Goal: Task Accomplishment & Management: Complete application form

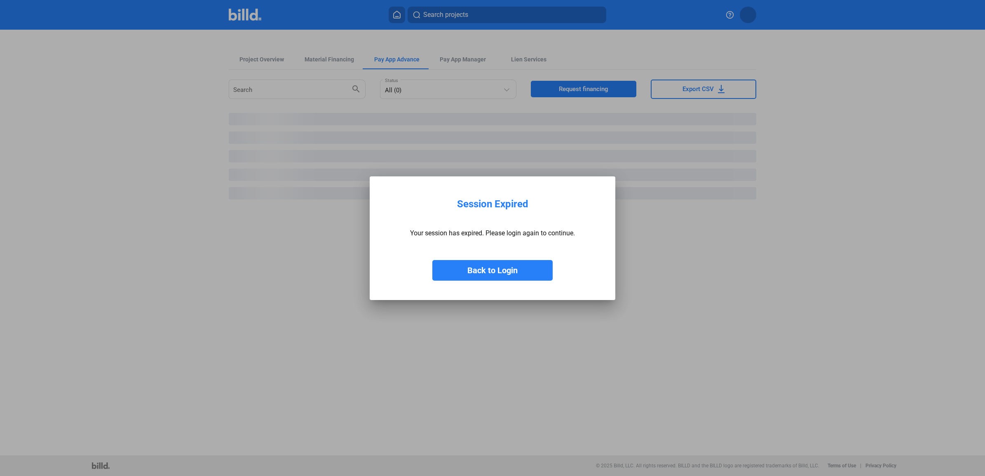
click at [459, 266] on button "Back to Login" at bounding box center [493, 270] width 120 height 21
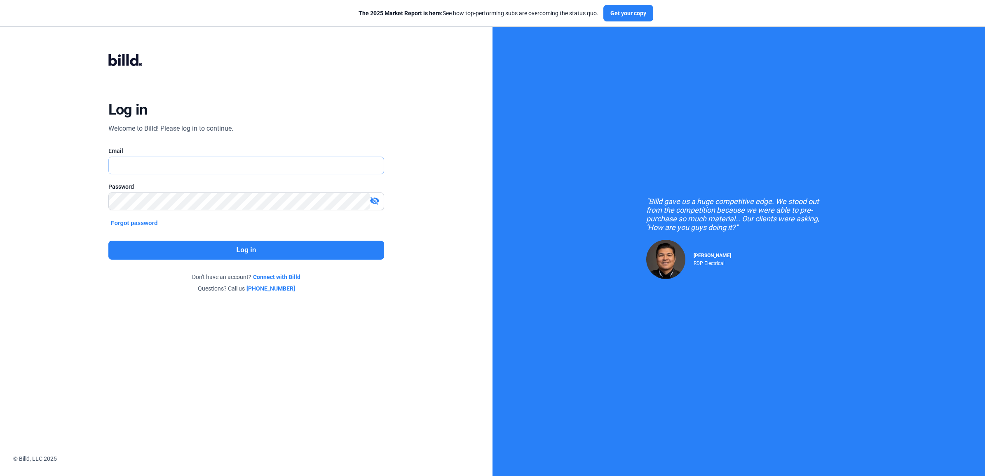
type input "[EMAIL_ADDRESS][DOMAIN_NAME]"
click at [245, 249] on button "Log in" at bounding box center [246, 250] width 276 height 19
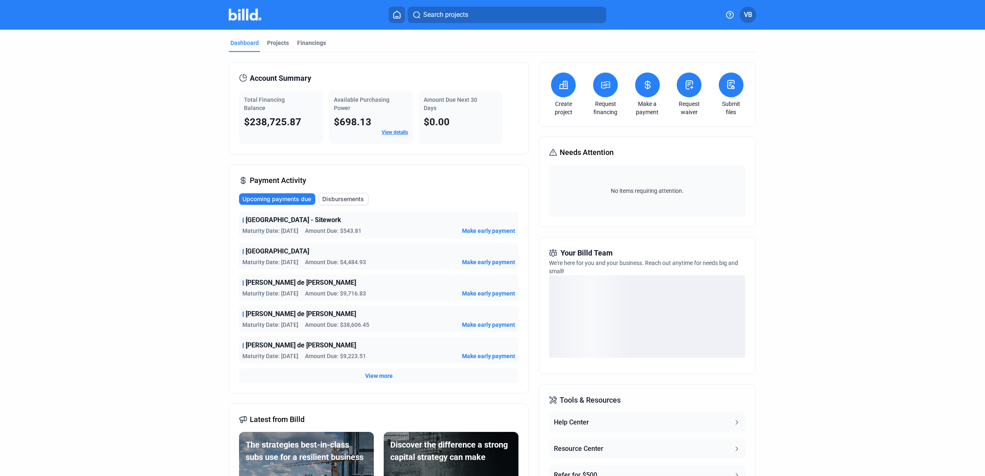
click at [694, 82] on button at bounding box center [689, 85] width 25 height 25
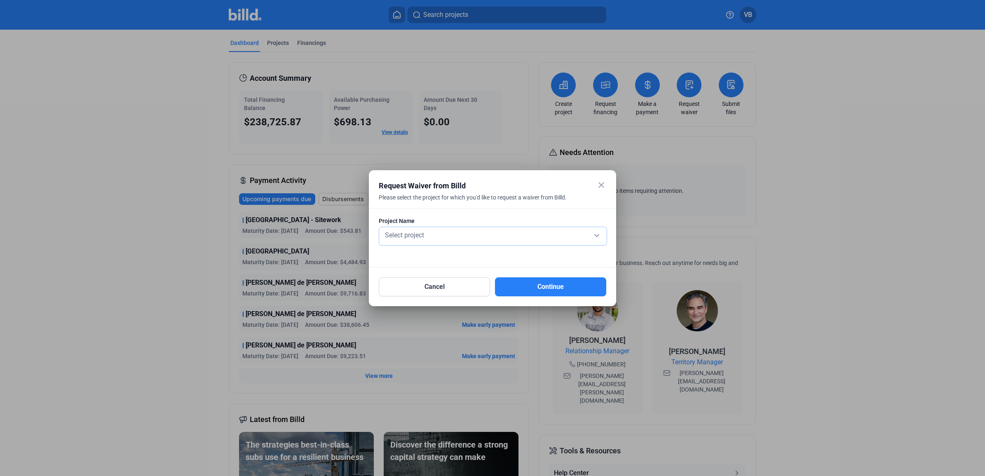
click at [427, 232] on div "Select project" at bounding box center [492, 235] width 219 height 12
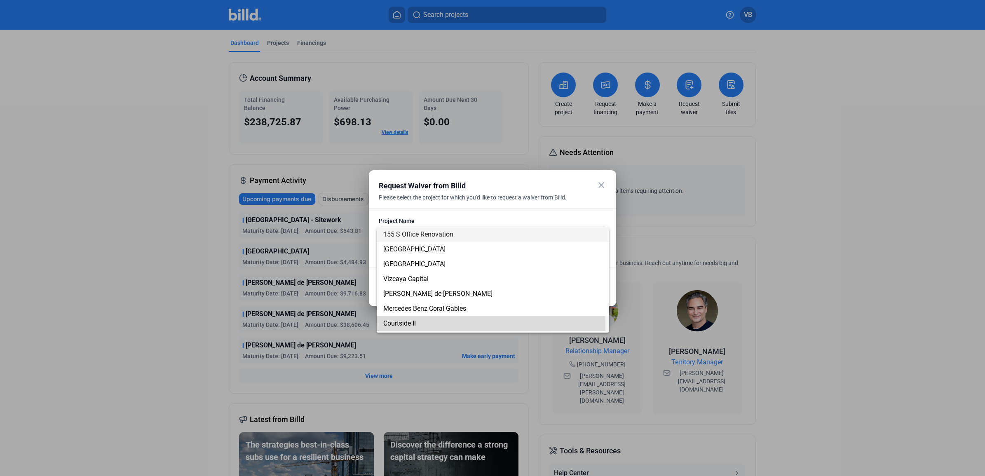
click at [417, 324] on span "Courtside II" at bounding box center [492, 323] width 219 height 15
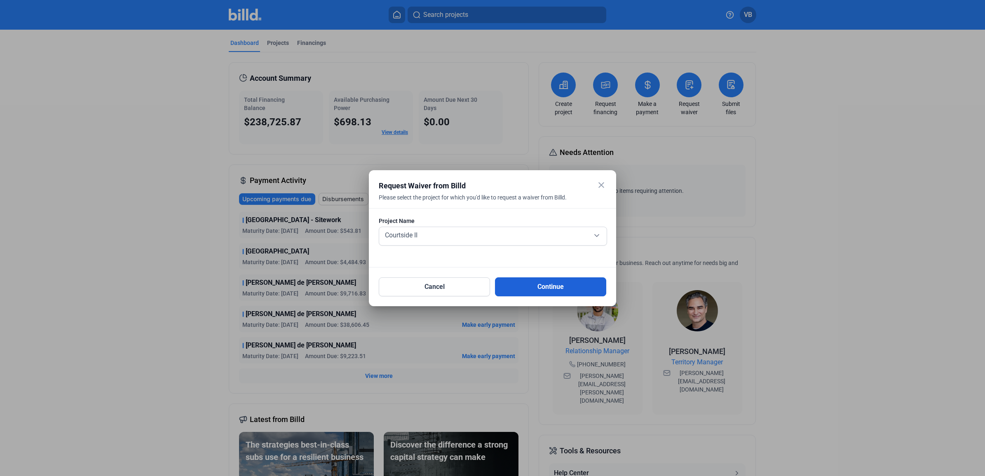
click at [527, 286] on button "Continue" at bounding box center [550, 287] width 111 height 19
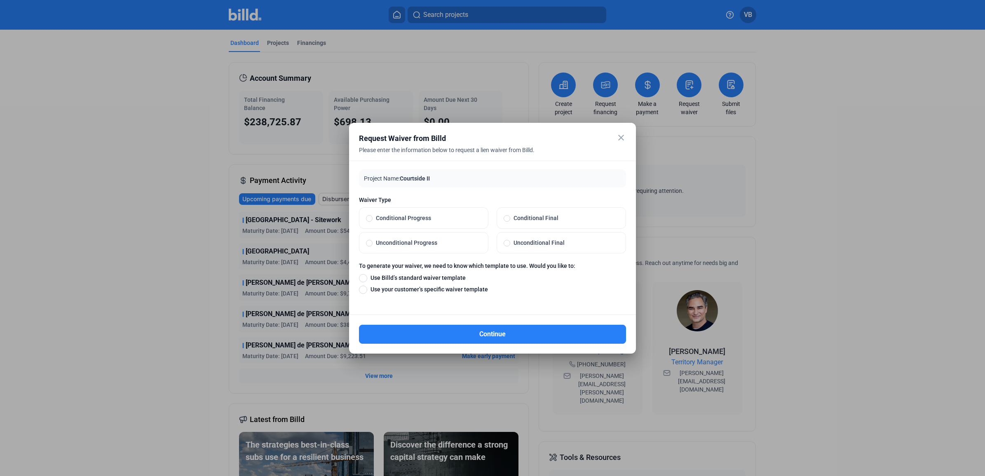
click at [438, 245] on span "Unconditional Progress" at bounding box center [427, 243] width 109 height 8
click at [373, 245] on input "Unconditional Progress" at bounding box center [369, 242] width 7 height 7
radio input "true"
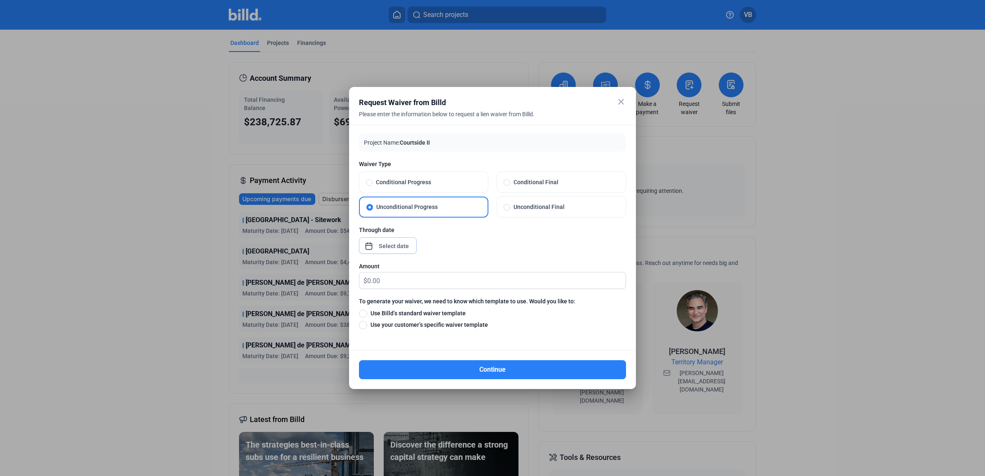
click at [401, 250] on div "close Request Waiver from Billd Please enter the information below to request a…" at bounding box center [492, 238] width 985 height 476
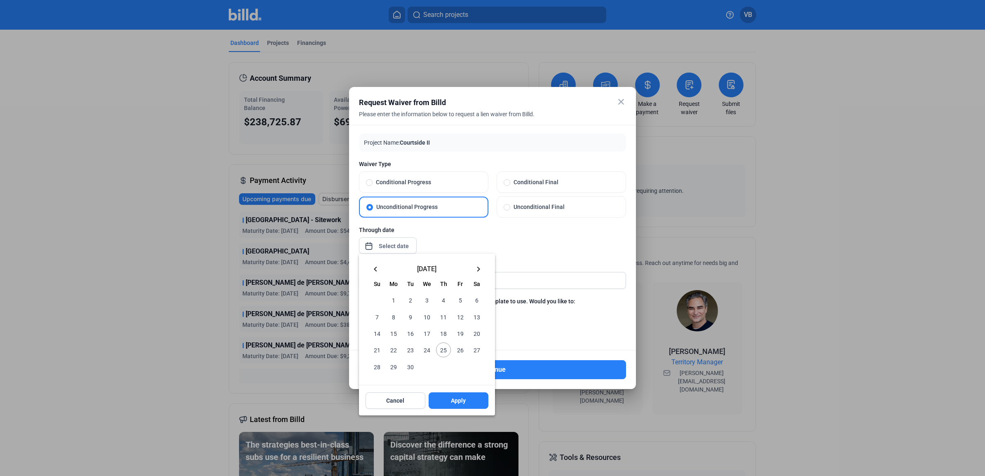
click at [380, 269] on mat-icon "keyboard_arrow_left" at bounding box center [376, 269] width 10 height 10
click at [444, 370] on span "31" at bounding box center [443, 366] width 15 height 15
click at [447, 405] on button "Apply" at bounding box center [459, 401] width 60 height 16
type input "[DATE]"
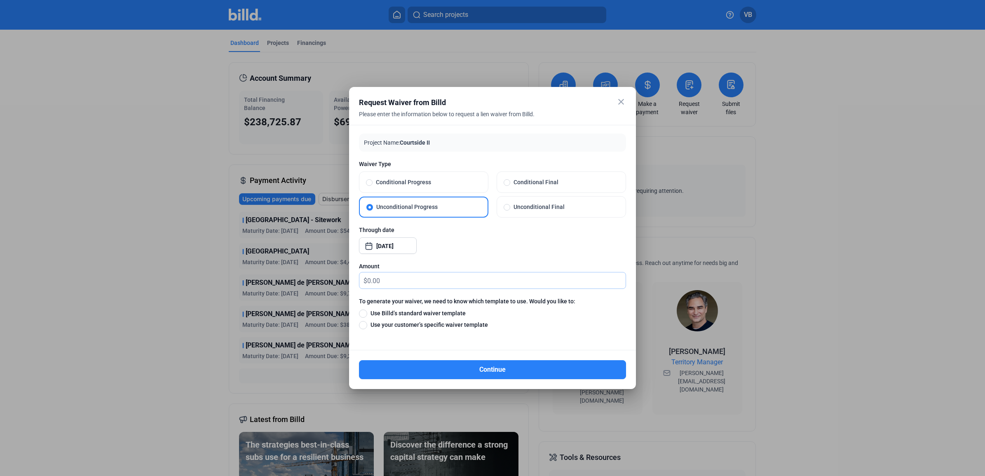
click at [469, 282] on input "text" at bounding box center [496, 281] width 259 height 16
type input "1,624.07"
click at [424, 310] on span "Use Billd’s standard waiver template" at bounding box center [416, 313] width 99 height 8
click at [367, 310] on input "Use Billd’s standard waiver template" at bounding box center [363, 313] width 8 height 9
radio input "true"
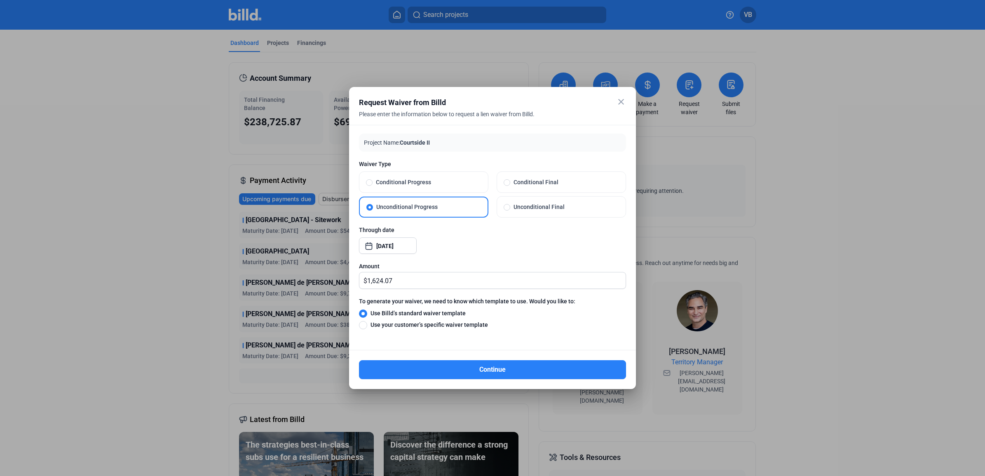
click at [437, 368] on button "Continue" at bounding box center [492, 369] width 267 height 19
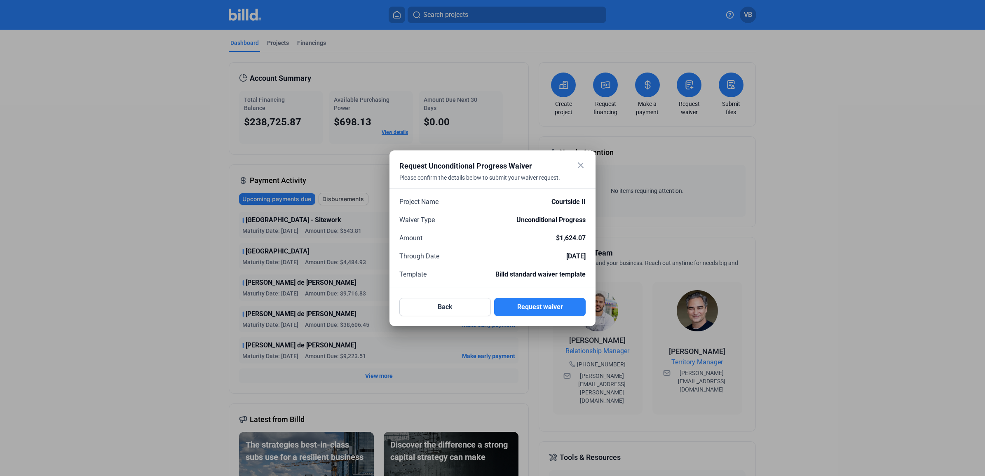
click at [543, 309] on button "Request waiver" at bounding box center [540, 307] width 92 height 18
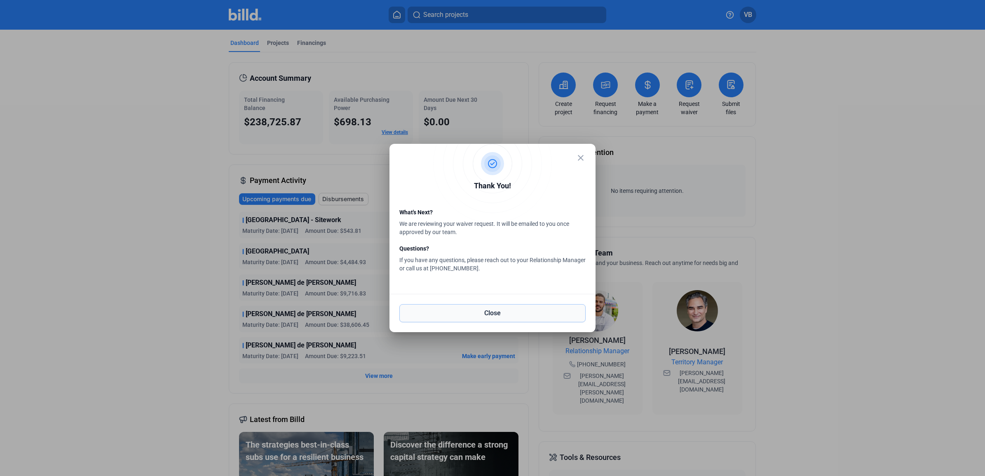
click at [533, 314] on button "Close" at bounding box center [493, 313] width 186 height 18
